Goal: Task Accomplishment & Management: Complete application form

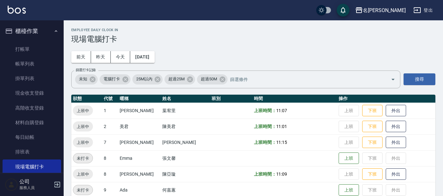
scroll to position [89, 0]
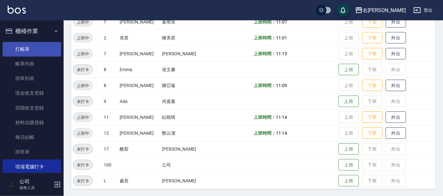
click at [17, 50] on link "打帳單" at bounding box center [32, 49] width 58 height 15
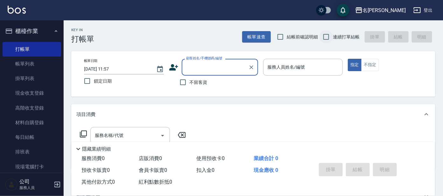
click at [329, 33] on input "連續打單結帳" at bounding box center [325, 36] width 13 height 13
checkbox input "true"
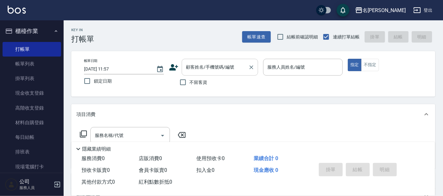
click at [217, 65] on div "顧客姓名/手機號碼/編號 顧客姓名/手機號碼/編號" at bounding box center [220, 67] width 76 height 17
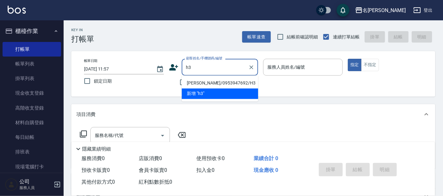
click at [229, 88] on ul "[PERSON_NAME]/0953947692/H3 新增 "h3"" at bounding box center [220, 89] width 76 height 26
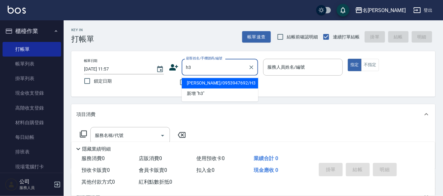
click at [229, 88] on li "[PERSON_NAME]/0953947692/H3" at bounding box center [220, 83] width 76 height 10
type input "[PERSON_NAME]/0953947692/H3"
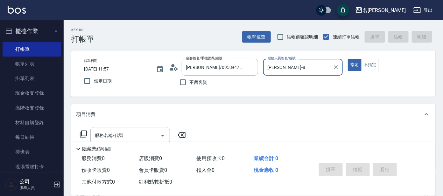
type input "[PERSON_NAME]-8"
click at [143, 127] on div "服務名稱/代號" at bounding box center [129, 135] width 79 height 17
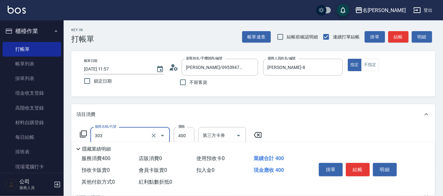
type input "剪髮C級設計師(303)"
type input "450"
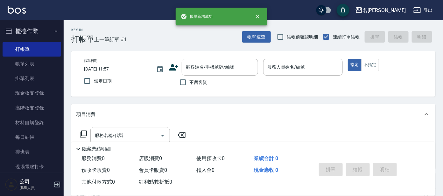
click at [37, 21] on ul "櫃檯作業 打帳單 帳單列表 掛單列表 現金收支登錄 高階收支登錄 材料自購登錄 每日結帳 排班表 現場電腦打卡 預約管理 預約管理 單日預約紀錄 單週預約紀錄…" at bounding box center [32, 132] width 58 height 224
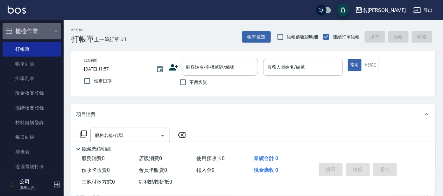
click at [42, 38] on button "櫃檯作業" at bounding box center [32, 31] width 58 height 17
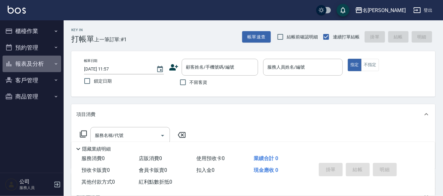
click at [37, 66] on button "報表及分析" at bounding box center [32, 64] width 58 height 17
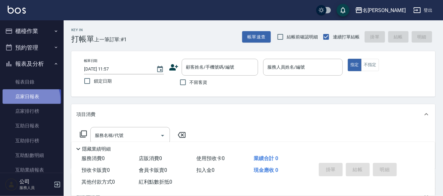
click at [24, 100] on link "店家日報表" at bounding box center [32, 96] width 58 height 15
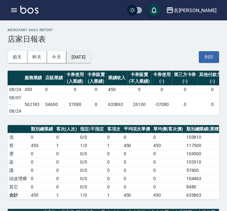
click at [91, 54] on button "[DATE]" at bounding box center [78, 57] width 24 height 12
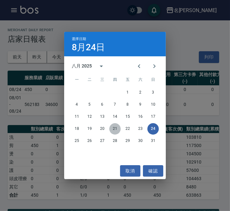
click at [116, 128] on button "21" at bounding box center [114, 128] width 11 height 11
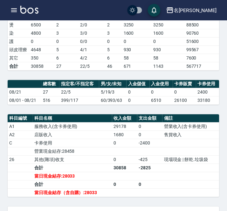
scroll to position [127, 0]
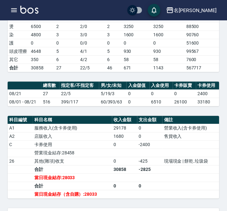
drag, startPoint x: 105, startPoint y: 77, endPoint x: 107, endPoint y: 71, distance: 6.8
click at [105, 72] on td "22/5" at bounding box center [92, 68] width 27 height 8
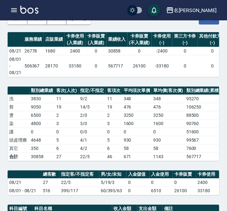
scroll to position [0, 0]
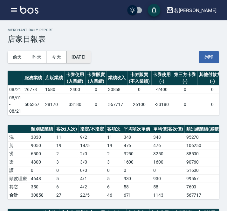
click at [83, 57] on button "[DATE]" at bounding box center [78, 57] width 24 height 12
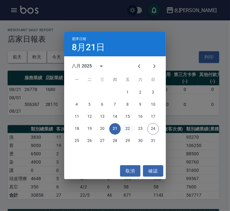
click at [128, 126] on button "22" at bounding box center [127, 128] width 11 height 11
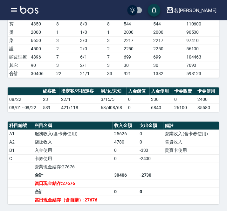
scroll to position [124, 0]
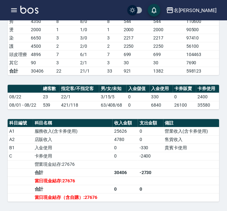
click at [125, 94] on div "名留大龍 [DATE] 店家日報表 列印時間： [DATE][PHONE_NUMBER]:58 Merchant Daily Report 店家日報表 [DA…" at bounding box center [113, 151] width 227 height 511
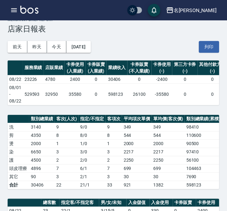
scroll to position [5, 0]
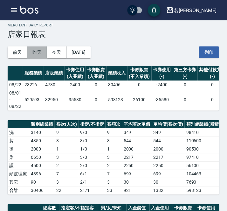
click at [36, 52] on button "昨天" at bounding box center [37, 52] width 20 height 12
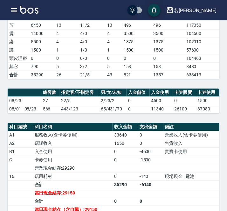
scroll to position [118, 0]
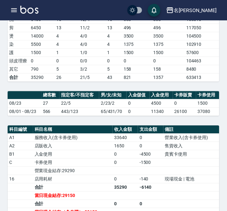
click at [214, 101] on div "名留大龍 [DATE] 店家日報表 列印時間： [DATE][PHONE_NUMBER]:59 Merchant Daily Report 店家日報表 [DA…" at bounding box center [113, 162] width 227 height 519
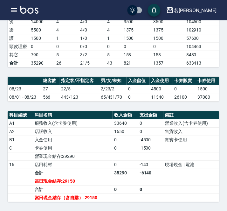
scroll to position [131, 0]
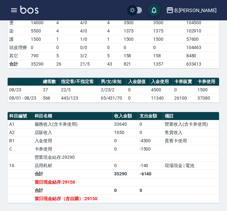
click at [131, 102] on table "總客數 指定客/不指定客 男/女/未知 入金儲值 入金使用 卡券販賣 卡券使用 08/23 27 22/5 2/23/2 0 4500 0 1500 08/0…" at bounding box center [114, 90] width 212 height 25
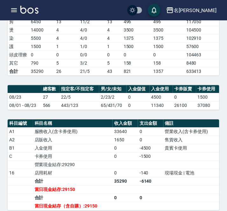
scroll to position [123, 0]
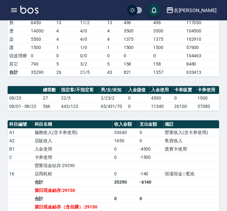
click at [173, 137] on td "營業收入(含卡券使用)" at bounding box center [191, 132] width 56 height 8
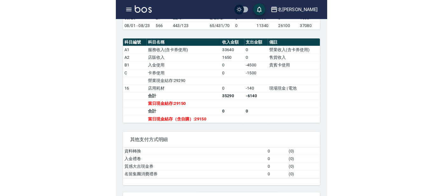
scroll to position [202, 0]
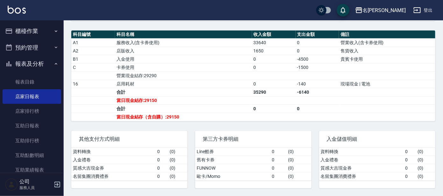
click at [35, 60] on button "報表及分析" at bounding box center [32, 64] width 58 height 17
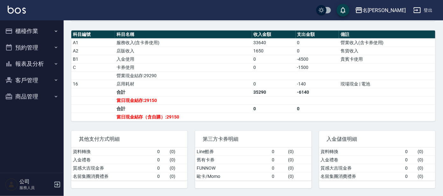
click at [30, 31] on button "櫃檯作業" at bounding box center [32, 31] width 58 height 17
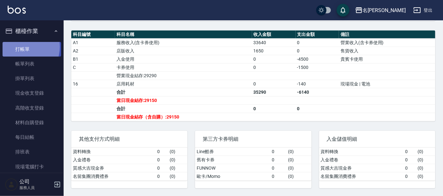
click at [23, 47] on link "打帳單" at bounding box center [32, 49] width 58 height 15
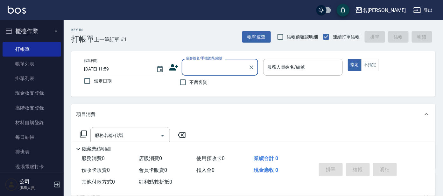
click at [211, 58] on label "顧客姓名/手機號碼/編號" at bounding box center [204, 58] width 36 height 5
click at [211, 62] on input "顧客姓名/手機號碼/編號" at bounding box center [214, 67] width 61 height 11
click at [206, 64] on input "顧客姓名/手機號碼/編號" at bounding box center [214, 67] width 61 height 11
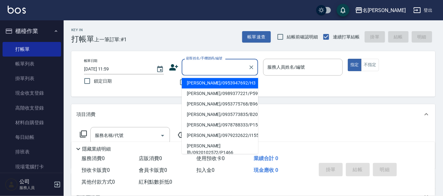
type input "a"
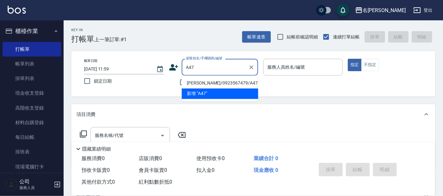
drag, startPoint x: 226, startPoint y: 80, endPoint x: 231, endPoint y: 79, distance: 4.7
click at [227, 81] on li "[PERSON_NAME]/0923567479/A47" at bounding box center [220, 83] width 76 height 10
type input "[PERSON_NAME]/0923567479/A47"
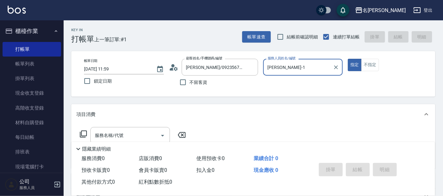
type input "[PERSON_NAME]-1"
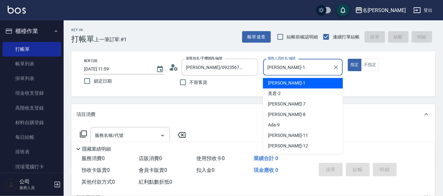
click at [303, 64] on input "[PERSON_NAME]-1" at bounding box center [298, 67] width 65 height 11
click at [298, 82] on div "宥里 -1" at bounding box center [303, 83] width 80 height 10
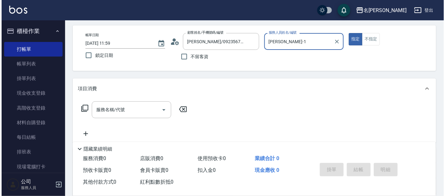
scroll to position [39, 0]
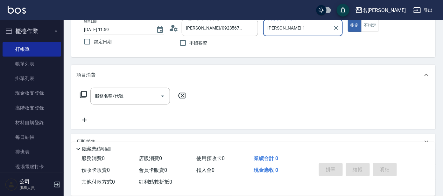
click at [82, 94] on icon at bounding box center [83, 95] width 8 height 8
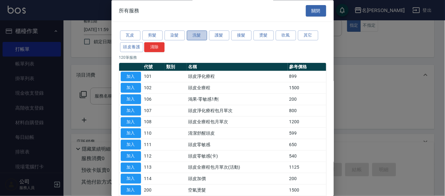
click at [202, 33] on button "洗髮" at bounding box center [197, 36] width 20 height 10
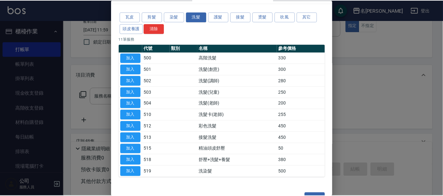
scroll to position [35, 0]
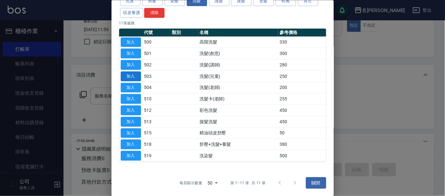
click at [129, 76] on button "加入" at bounding box center [131, 76] width 20 height 10
type input "洗髮(兒童)(503)"
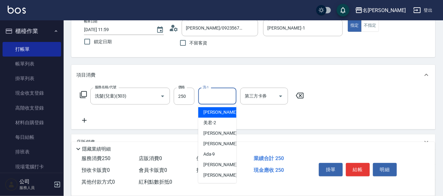
click at [224, 92] on input "洗-1" at bounding box center [217, 96] width 32 height 11
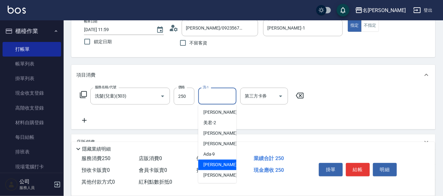
click at [217, 162] on span "[PERSON_NAME] -11" at bounding box center [223, 165] width 40 height 7
type input "[PERSON_NAME]-11"
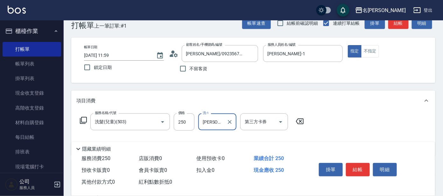
scroll to position [0, 0]
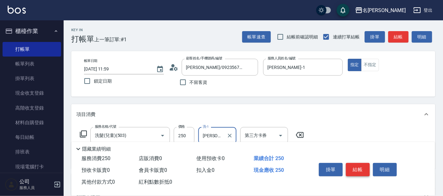
click at [359, 166] on button "結帳" at bounding box center [358, 169] width 24 height 13
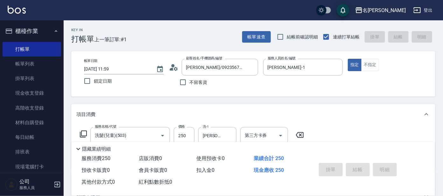
type input "[DATE] 12:19"
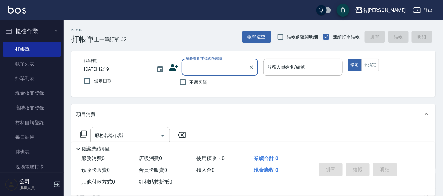
click at [239, 72] on input "顧客姓名/手機號碼/編號" at bounding box center [214, 67] width 61 height 11
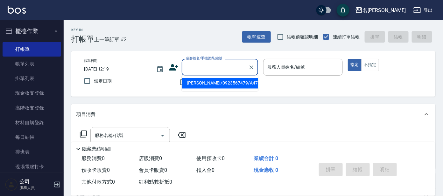
drag, startPoint x: 227, startPoint y: 84, endPoint x: 295, endPoint y: 60, distance: 72.0
click at [228, 84] on li "[PERSON_NAME]/0923567479/A47" at bounding box center [220, 83] width 76 height 10
type input "[PERSON_NAME]/0923567479/A47"
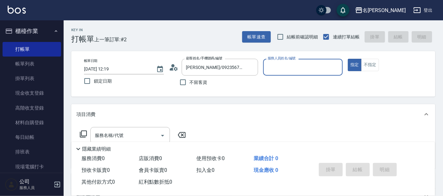
type input "[PERSON_NAME]-1"
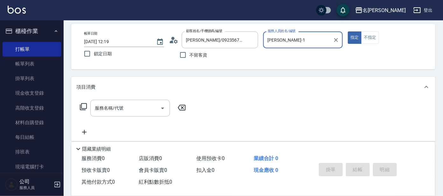
scroll to position [39, 0]
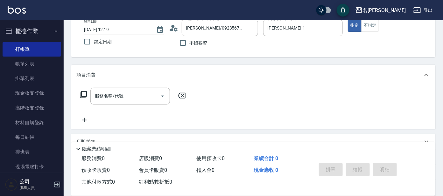
click at [82, 93] on icon at bounding box center [83, 95] width 8 height 8
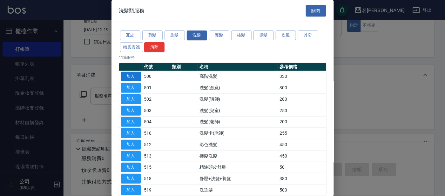
click at [136, 76] on button "加入" at bounding box center [131, 77] width 20 height 10
type input "高階洗髮(500)"
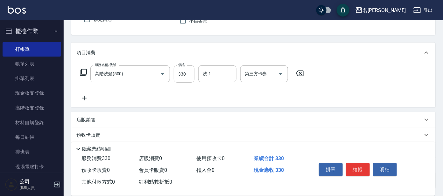
scroll to position [79, 0]
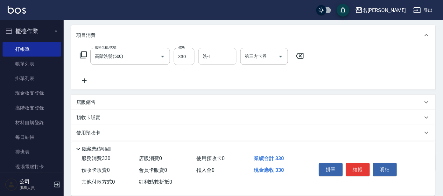
click at [229, 49] on div "洗-1" at bounding box center [217, 56] width 38 height 17
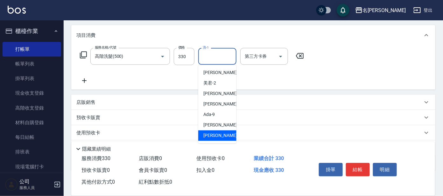
click at [219, 131] on div "云潔 -12" at bounding box center [217, 136] width 38 height 10
type input "云潔-12"
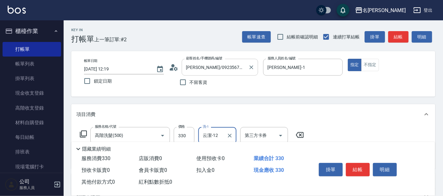
scroll to position [39, 0]
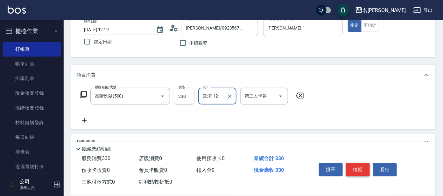
click at [361, 166] on button "結帳" at bounding box center [358, 169] width 24 height 13
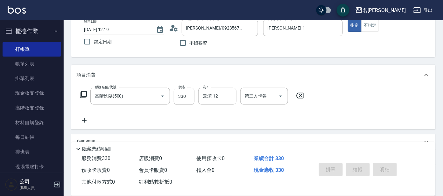
type input "[DATE] 12:20"
